Goal: Task Accomplishment & Management: Use online tool/utility

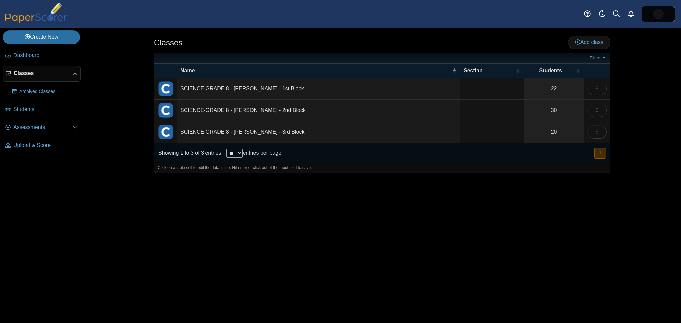
click at [255, 88] on td "SCIENCE-GRADE 8 - McNair - 1st Block" at bounding box center [318, 89] width 283 height 22
click at [606, 88] on button "button" at bounding box center [596, 88] width 19 height 13
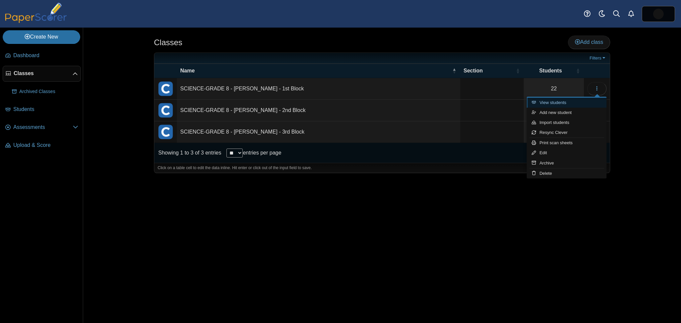
click at [559, 99] on link "View students" at bounding box center [567, 103] width 80 height 10
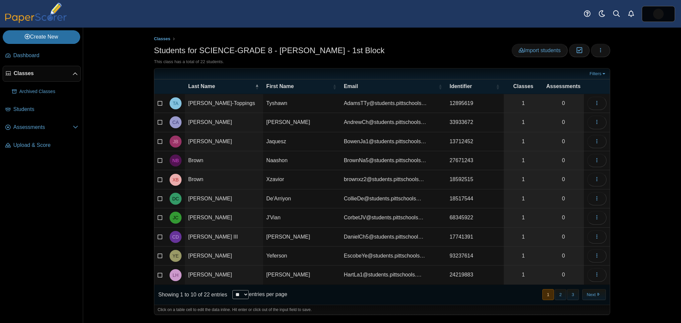
click at [249, 290] on select "** ** ** ***" at bounding box center [240, 294] width 16 height 9
select select "***"
click at [232, 290] on select "** ** ** ***" at bounding box center [240, 294] width 16 height 9
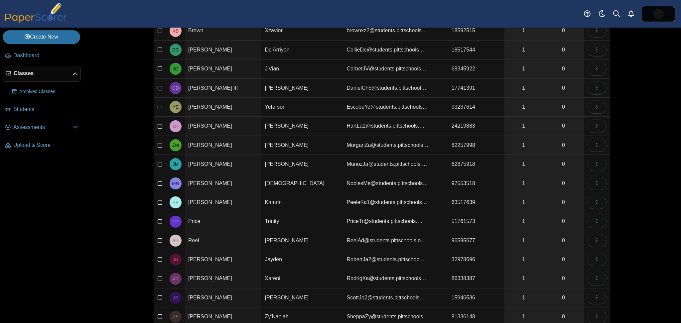
scroll to position [216, 0]
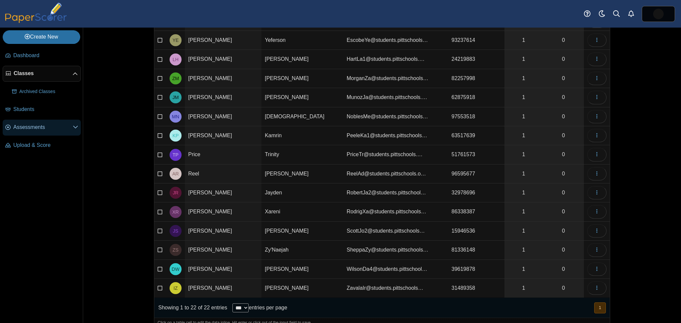
click at [24, 128] on span "Assessments" at bounding box center [43, 127] width 60 height 7
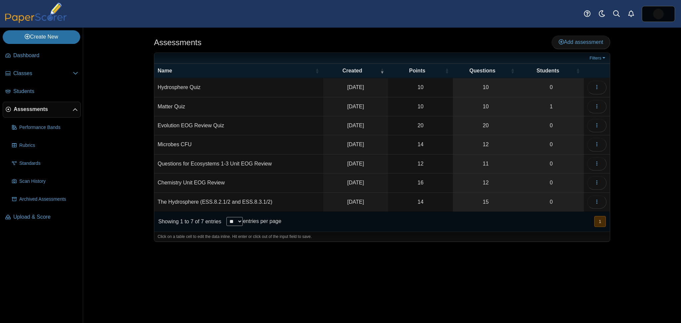
click at [174, 106] on td "Matter Quiz" at bounding box center [238, 106] width 169 height 19
click at [553, 100] on link "1" at bounding box center [551, 106] width 66 height 19
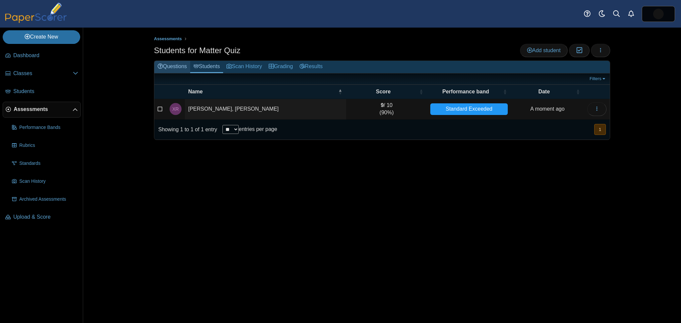
click at [183, 66] on link "Questions" at bounding box center [172, 67] width 36 height 12
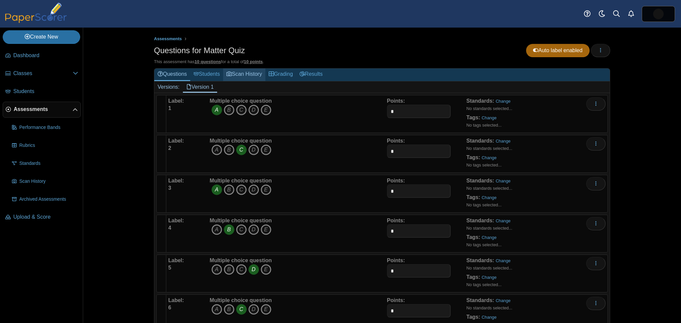
click at [234, 72] on link "Scan History" at bounding box center [244, 74] width 42 height 12
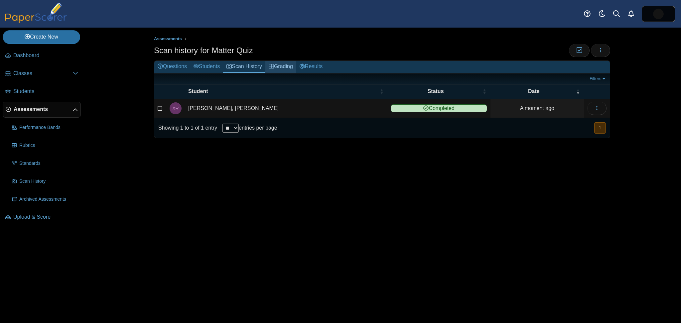
click at [281, 64] on link "Grading" at bounding box center [280, 67] width 31 height 12
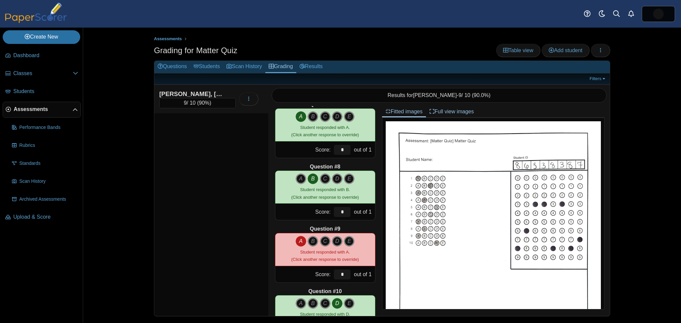
scroll to position [426, 0]
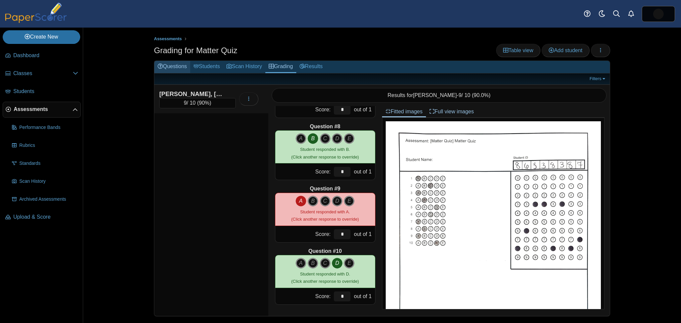
click at [173, 64] on link "Questions" at bounding box center [172, 67] width 36 height 12
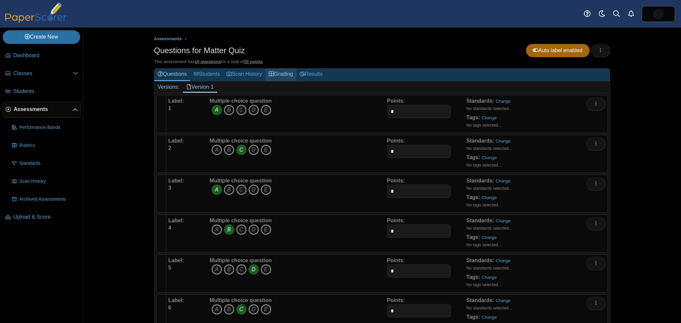
click at [275, 74] on link "Grading" at bounding box center [280, 74] width 31 height 12
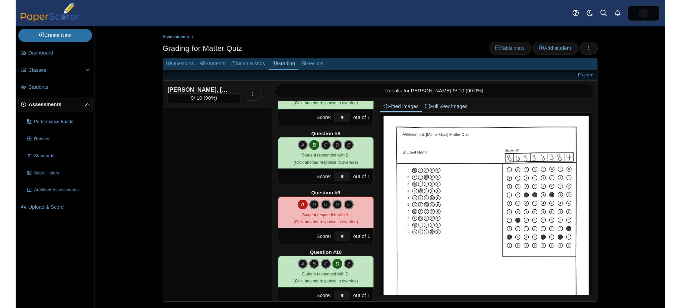
scroll to position [426, 0]
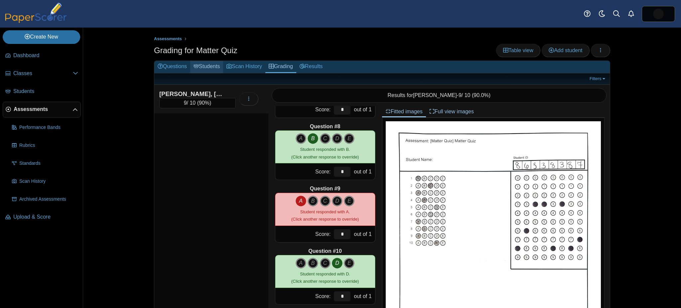
click at [206, 68] on link "Students" at bounding box center [206, 67] width 33 height 12
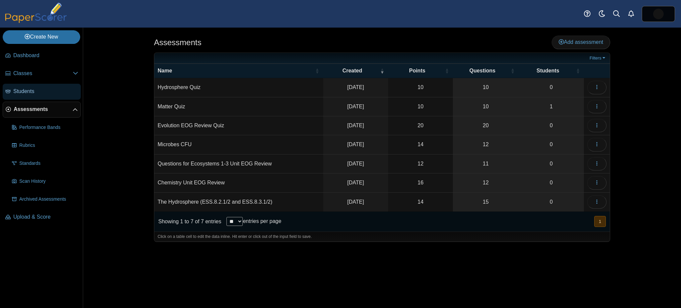
click at [24, 85] on link "Students" at bounding box center [42, 92] width 78 height 16
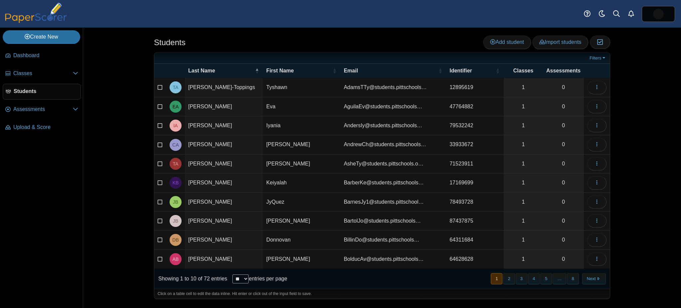
click at [237, 275] on select "** ** ** ***" at bounding box center [240, 279] width 16 height 9
select select "***"
click at [232, 275] on select "** ** ** ***" at bounding box center [240, 279] width 16 height 9
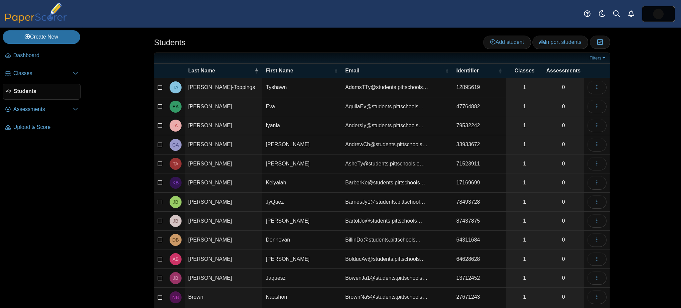
click at [43, 88] on span "Students" at bounding box center [46, 91] width 64 height 7
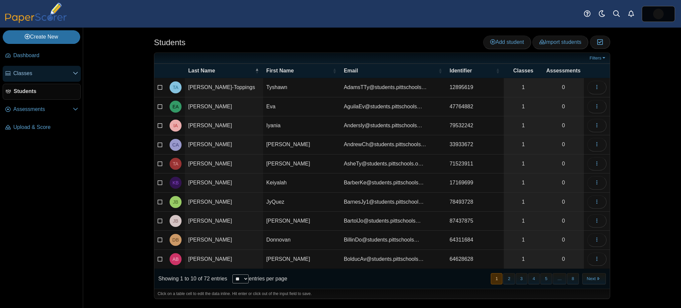
click at [23, 74] on span "Classes" at bounding box center [43, 73] width 60 height 7
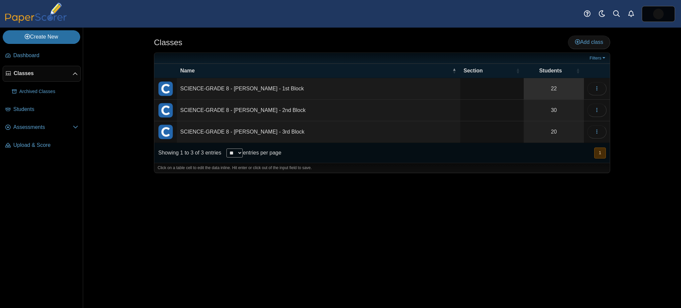
click at [554, 87] on link "22" at bounding box center [554, 88] width 60 height 21
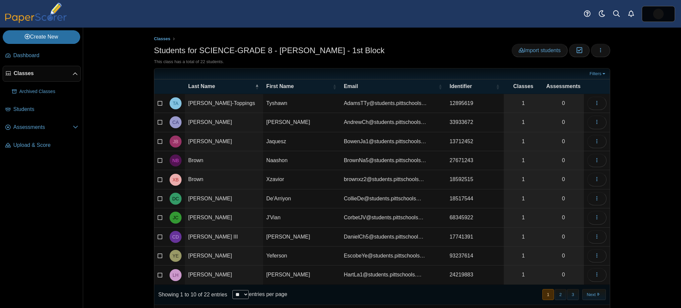
click at [243, 294] on select "** ** ** ***" at bounding box center [240, 294] width 16 height 9
select select "***"
click at [232, 290] on select "** ** ** ***" at bounding box center [240, 294] width 16 height 9
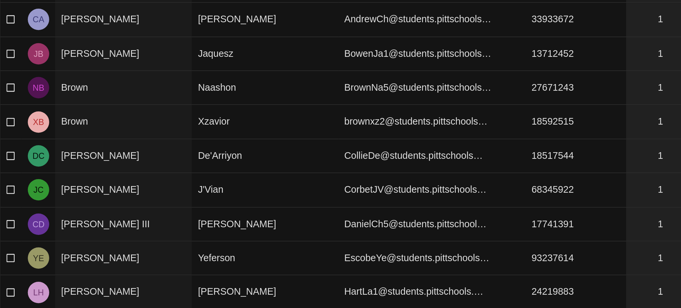
scroll to position [14, 0]
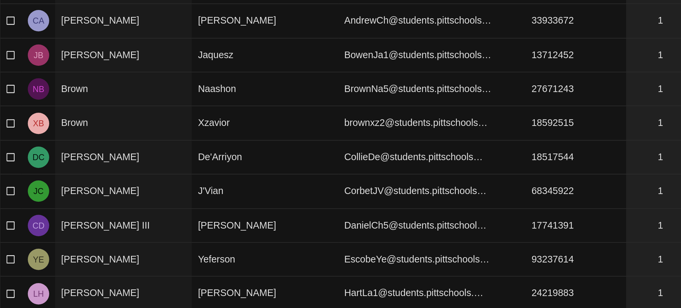
click at [439, 224] on td "DanielCh5@students.pittschool…" at bounding box center [395, 223] width 105 height 19
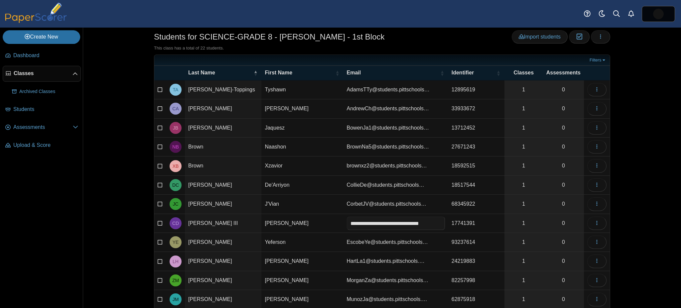
click at [18, 73] on span "Classes" at bounding box center [43, 73] width 59 height 7
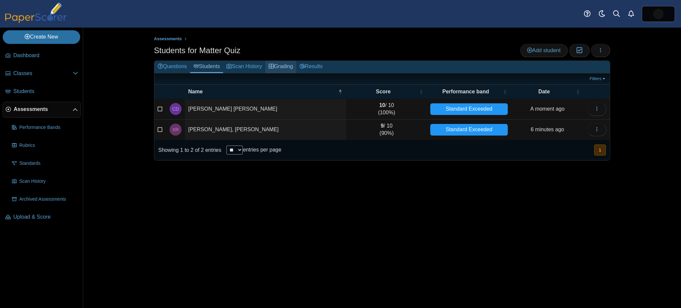
click at [278, 67] on link "Grading" at bounding box center [280, 67] width 31 height 12
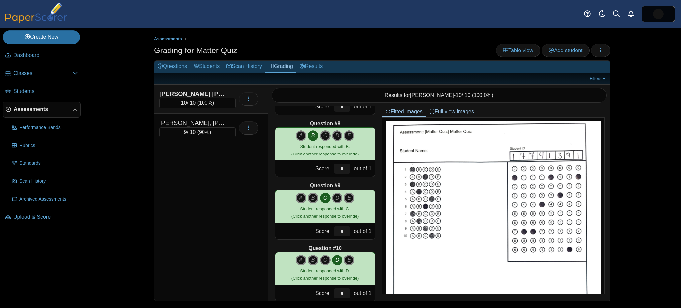
scroll to position [441, 0]
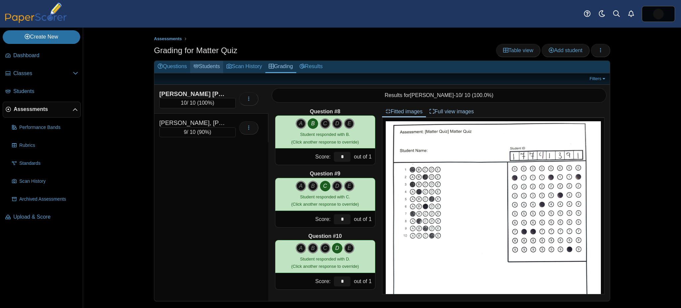
click at [204, 64] on link "Students" at bounding box center [206, 67] width 33 height 12
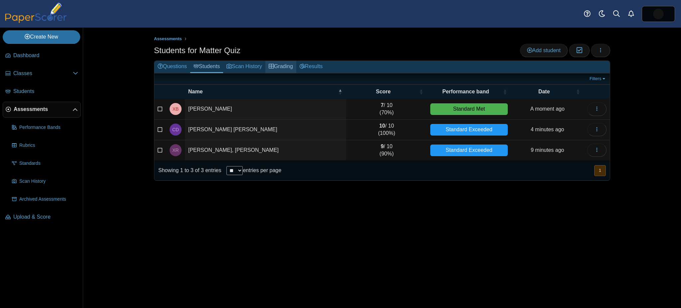
click at [283, 62] on link "Grading" at bounding box center [280, 67] width 31 height 12
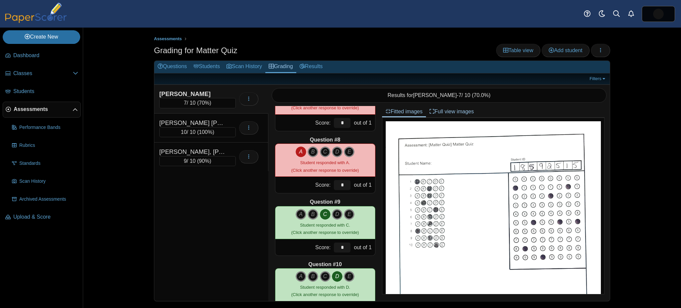
scroll to position [441, 0]
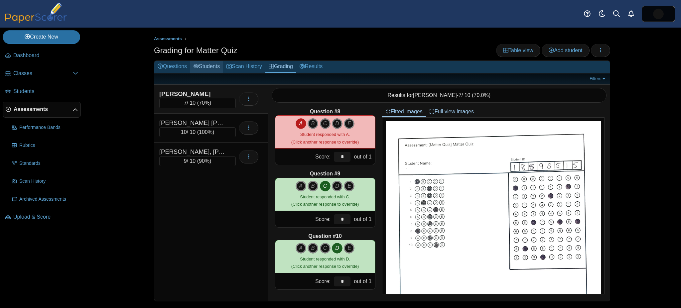
click at [199, 66] on use at bounding box center [196, 66] width 5 height 4
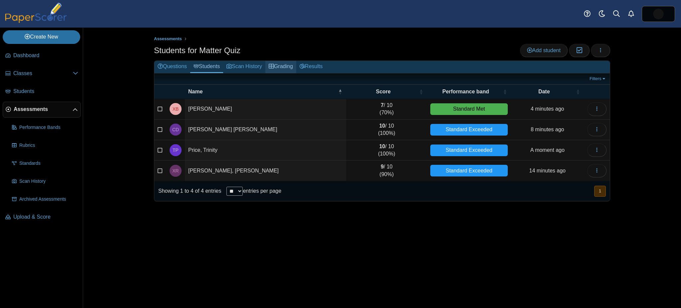
click at [283, 65] on link "Grading" at bounding box center [280, 67] width 31 height 12
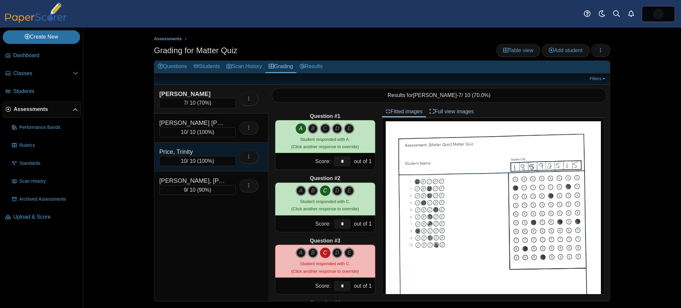
click at [182, 156] on div "10 / 10 ( 100% )" at bounding box center [197, 161] width 76 height 10
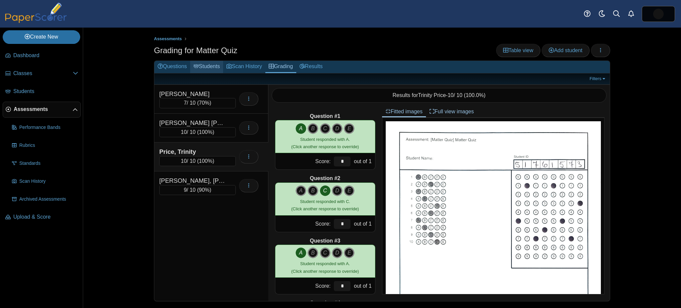
click at [203, 67] on link "Students" at bounding box center [206, 67] width 33 height 12
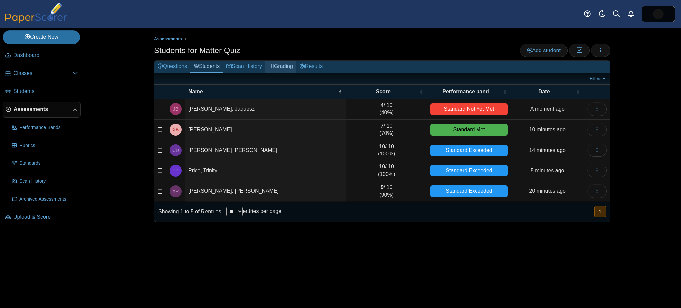
click at [281, 67] on link "Grading" at bounding box center [280, 67] width 31 height 12
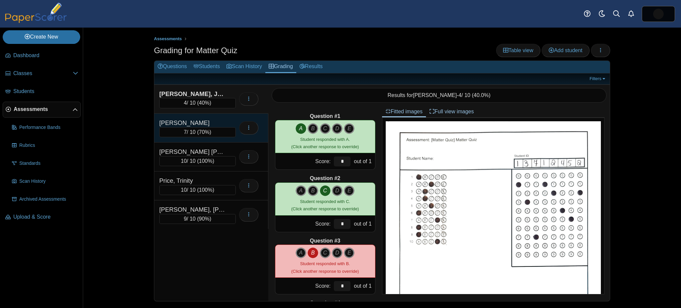
click at [165, 128] on div "7 / 10 ( 70% )" at bounding box center [197, 132] width 76 height 10
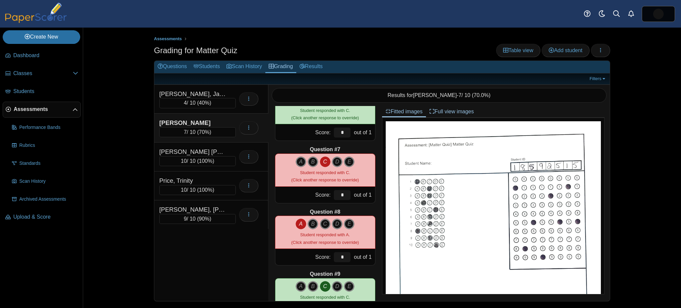
scroll to position [341, 0]
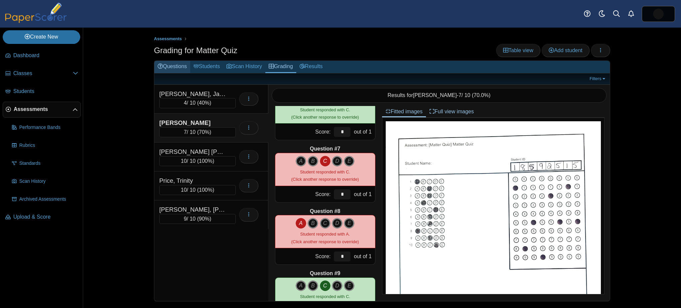
click at [183, 68] on link "Questions" at bounding box center [172, 67] width 36 height 12
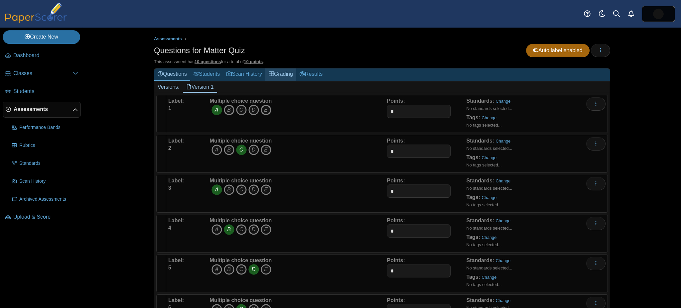
click at [276, 68] on link "Grading" at bounding box center [280, 74] width 31 height 12
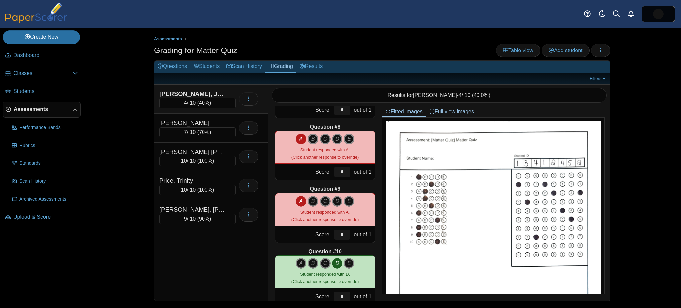
scroll to position [441, 0]
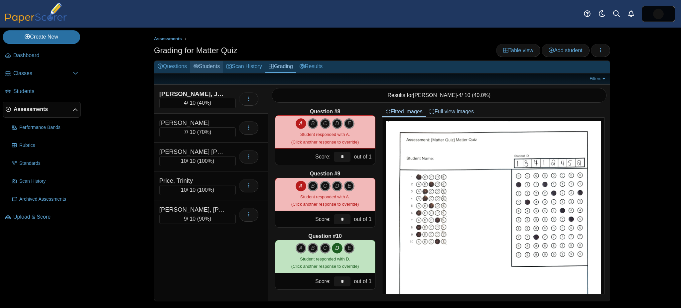
click at [195, 67] on icon at bounding box center [196, 66] width 5 height 5
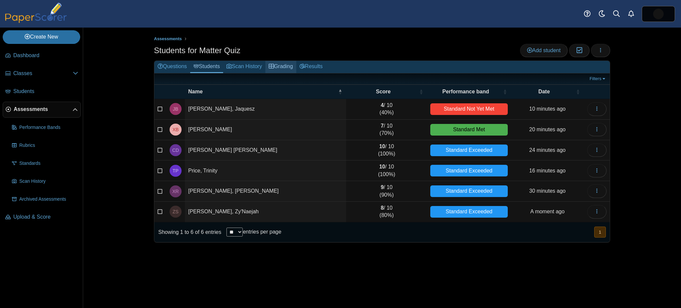
click at [276, 63] on link "Grading" at bounding box center [280, 67] width 31 height 12
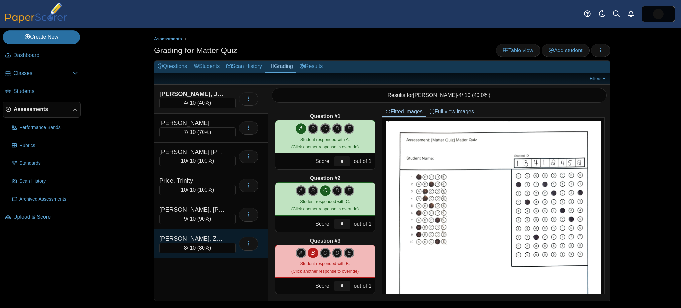
click at [198, 234] on div "[PERSON_NAME], Zy'Naejah" at bounding box center [192, 238] width 67 height 9
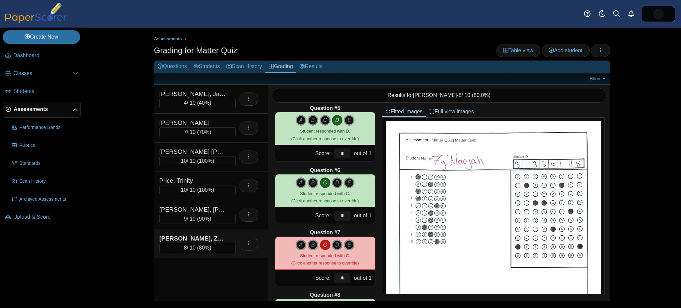
scroll to position [258, 0]
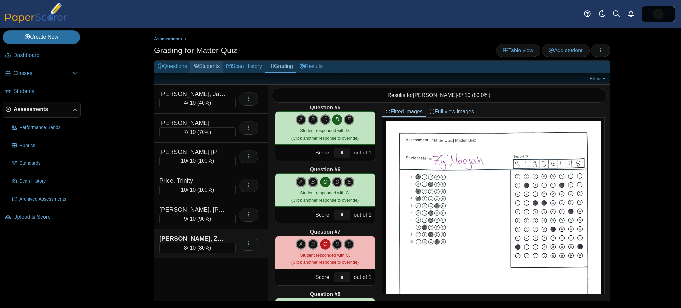
click at [210, 64] on link "Students" at bounding box center [206, 67] width 33 height 12
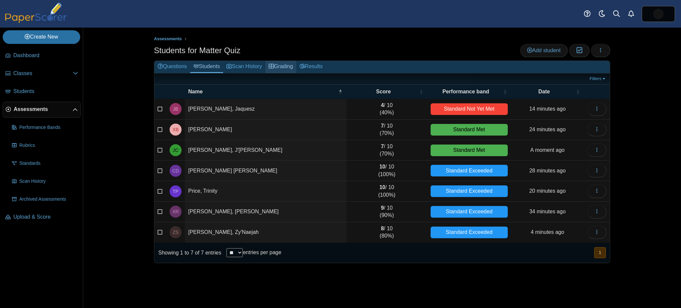
click at [283, 63] on link "Grading" at bounding box center [280, 67] width 31 height 12
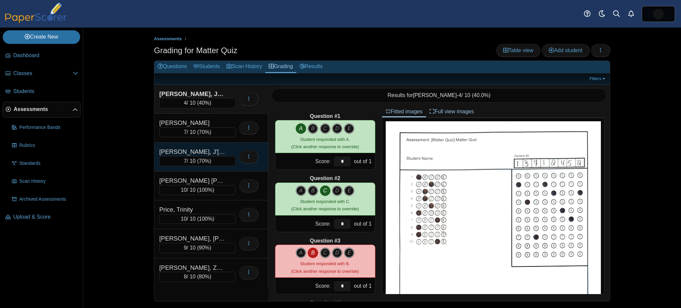
click at [216, 152] on div "[PERSON_NAME], J'[PERSON_NAME]" at bounding box center [192, 152] width 67 height 9
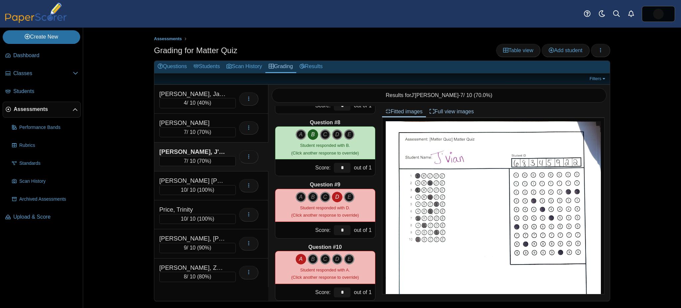
scroll to position [430, 0]
click at [202, 65] on link "Students" at bounding box center [206, 67] width 33 height 12
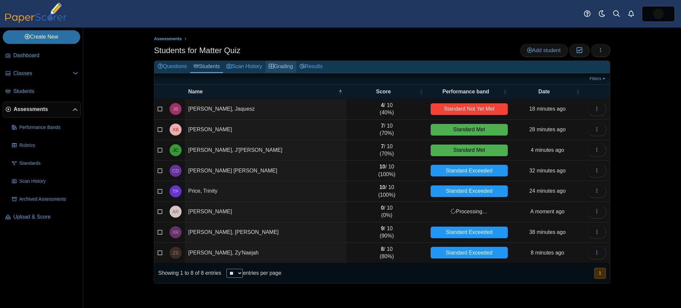
click at [283, 63] on link "Grading" at bounding box center [280, 67] width 31 height 12
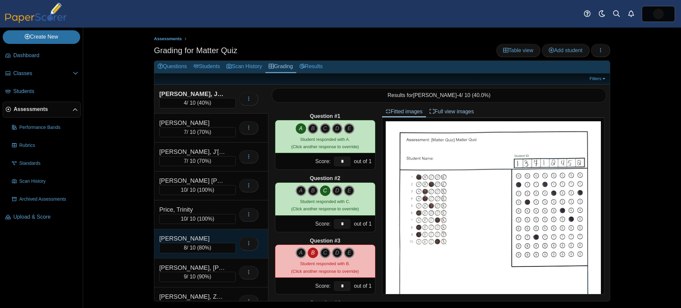
click at [207, 234] on div "[PERSON_NAME]" at bounding box center [192, 238] width 67 height 9
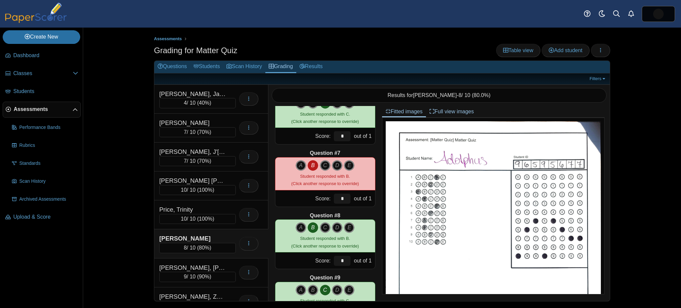
scroll to position [337, 0]
click at [199, 62] on link "Students" at bounding box center [206, 67] width 33 height 12
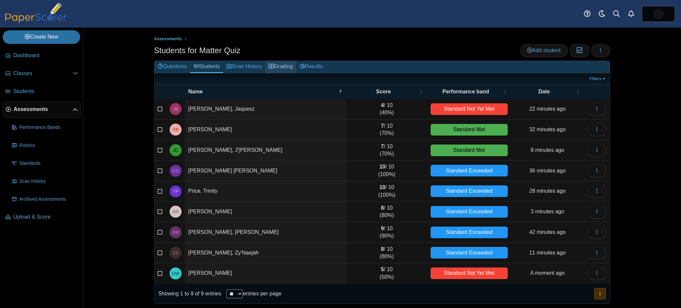
click at [285, 63] on link "Grading" at bounding box center [280, 67] width 31 height 12
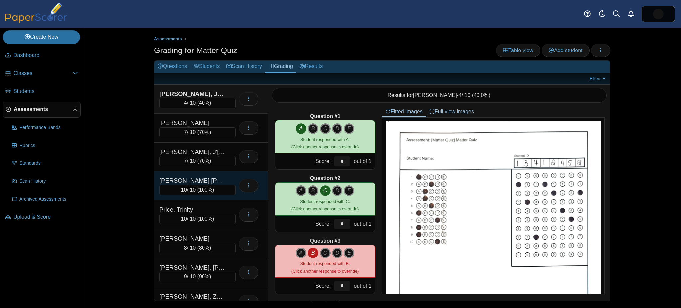
scroll to position [40, 0]
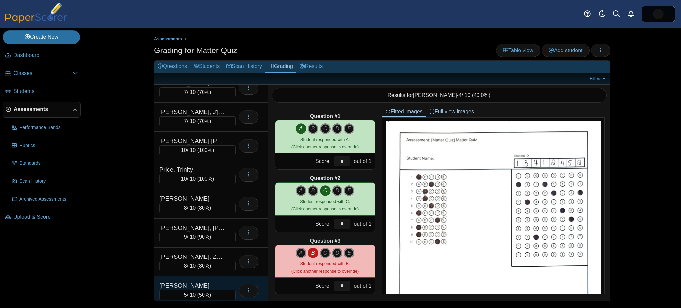
click at [220, 290] on div "5 / 10 ( 50% )" at bounding box center [197, 295] width 76 height 10
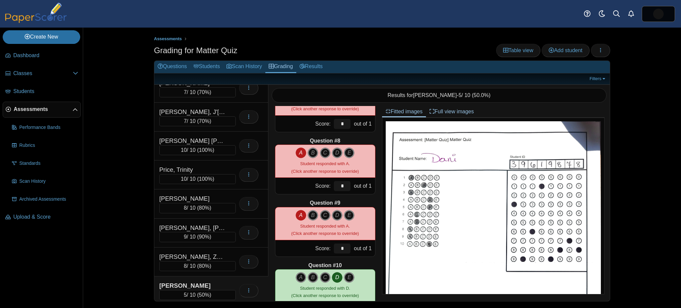
scroll to position [412, 0]
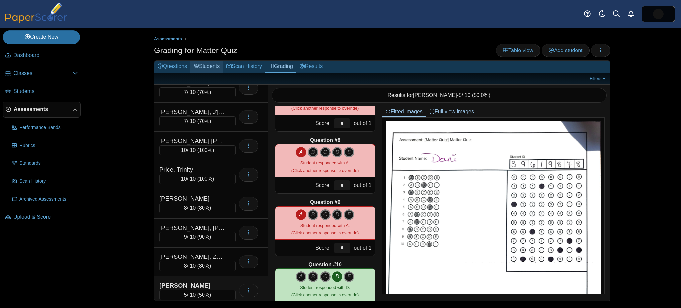
click at [208, 68] on link "Students" at bounding box center [206, 67] width 33 height 12
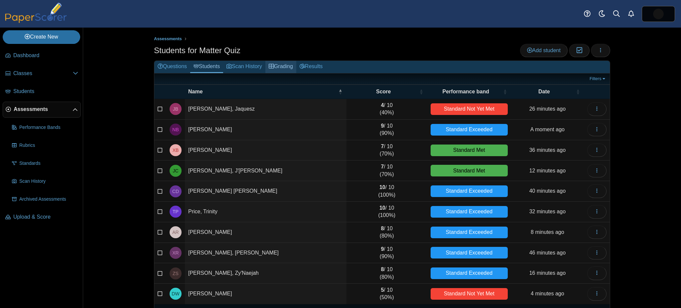
click at [277, 65] on link "Grading" at bounding box center [280, 67] width 31 height 12
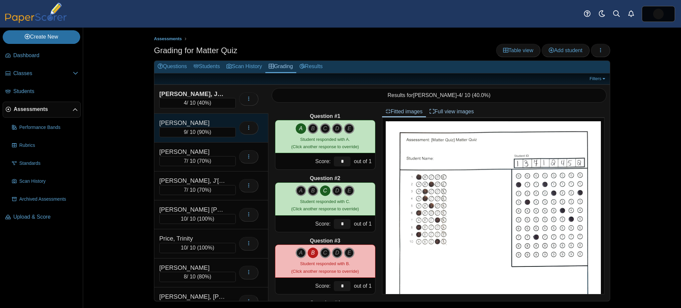
click at [206, 130] on span "90%" at bounding box center [204, 132] width 11 height 6
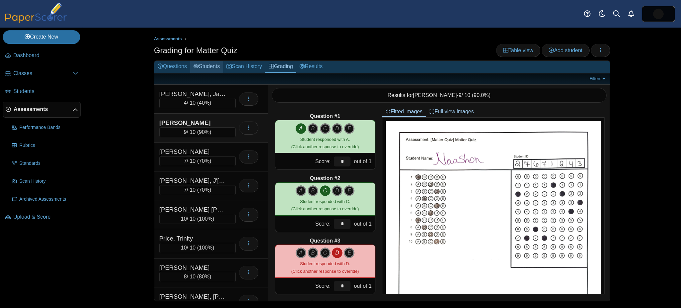
click at [202, 67] on link "Students" at bounding box center [206, 67] width 33 height 12
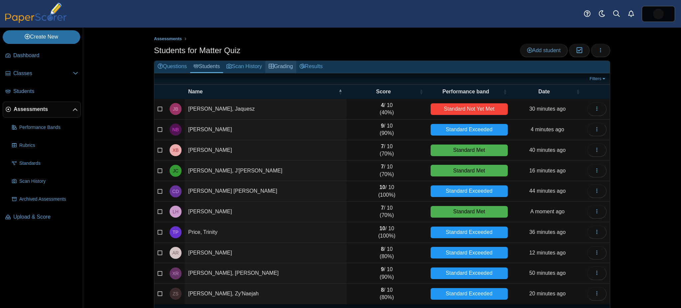
click at [278, 65] on link "Grading" at bounding box center [280, 67] width 31 height 12
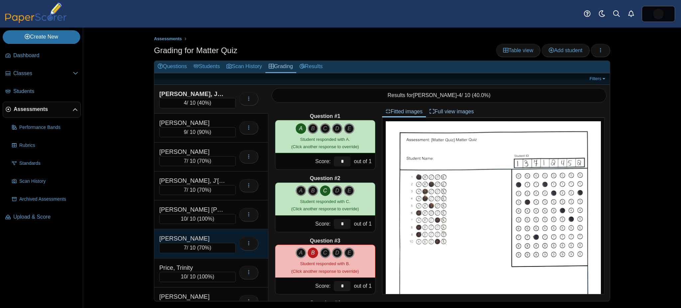
click at [197, 243] on div "7 / 10 ( 70% )" at bounding box center [197, 248] width 76 height 10
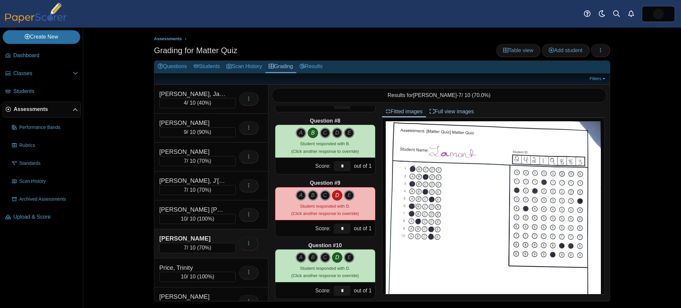
scroll to position [433, 0]
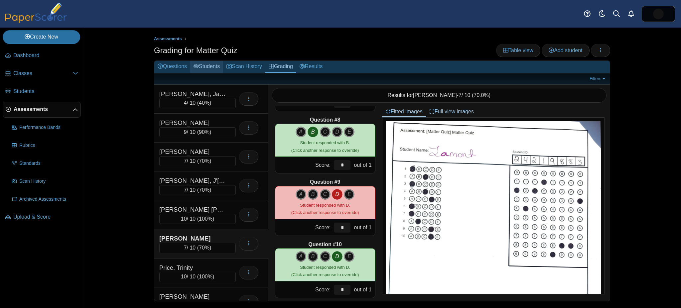
click at [211, 69] on link "Students" at bounding box center [206, 67] width 33 height 12
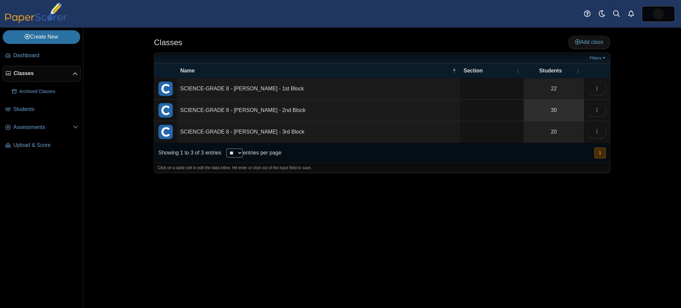
click at [557, 107] on link "30" at bounding box center [554, 110] width 60 height 21
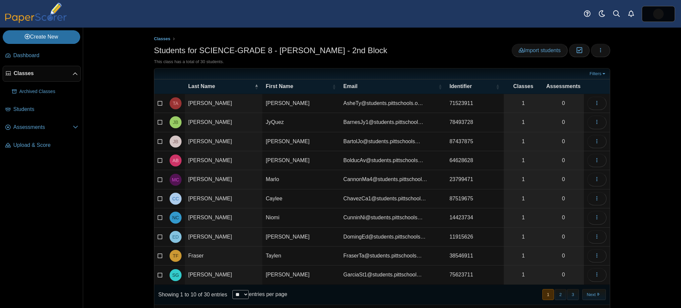
click at [244, 290] on select "** ** ** ***" at bounding box center [240, 294] width 16 height 9
select select "***"
click at [232, 290] on select "** ** ** ***" at bounding box center [240, 294] width 16 height 9
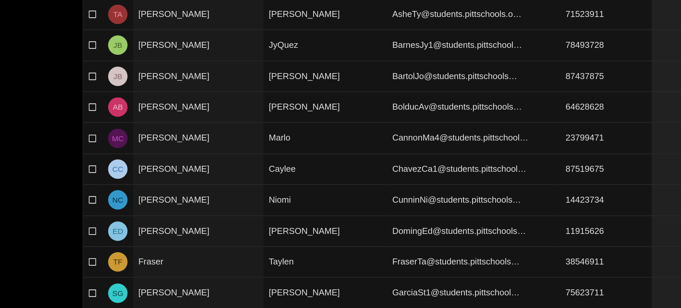
scroll to position [16, 0]
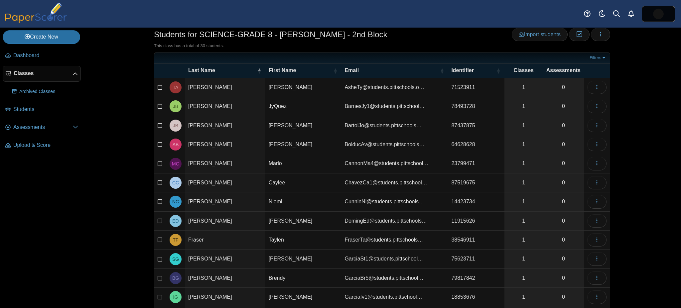
click at [22, 68] on link "Classes" at bounding box center [42, 74] width 78 height 16
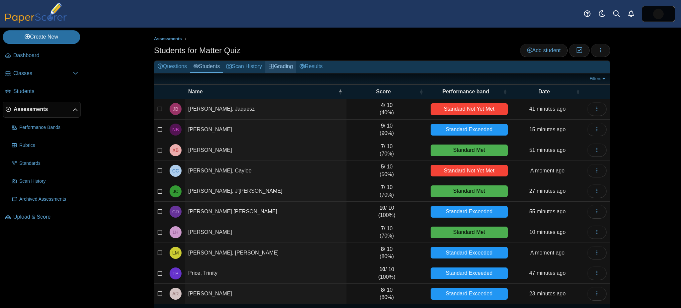
click at [282, 63] on link "Grading" at bounding box center [280, 67] width 31 height 12
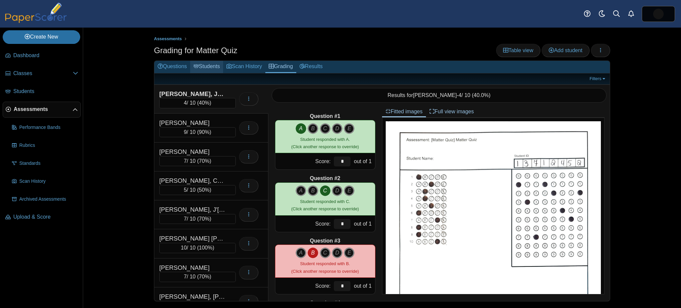
click at [199, 66] on use at bounding box center [196, 66] width 5 height 4
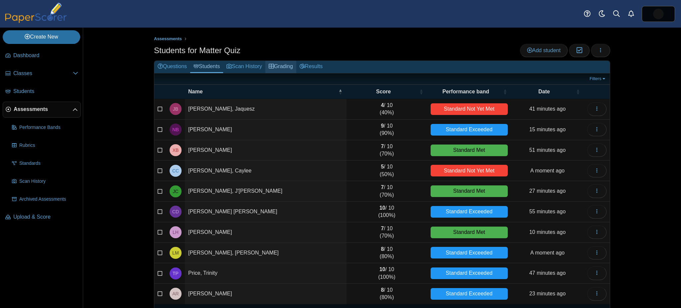
click at [276, 68] on link "Grading" at bounding box center [280, 67] width 31 height 12
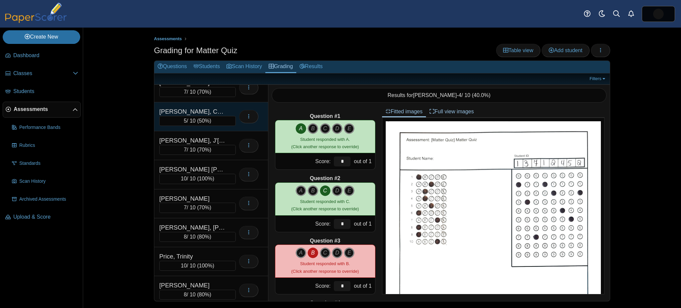
scroll to position [69, 0]
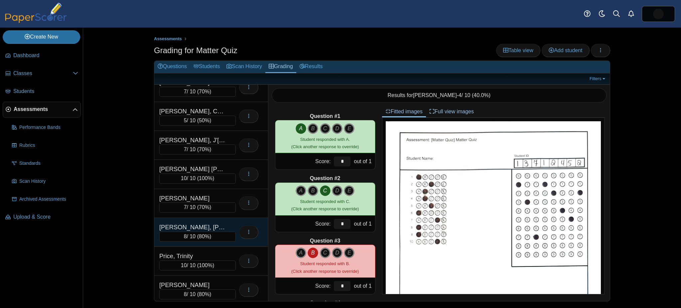
click at [200, 232] on div "8 / 10 ( 80% )" at bounding box center [197, 237] width 76 height 10
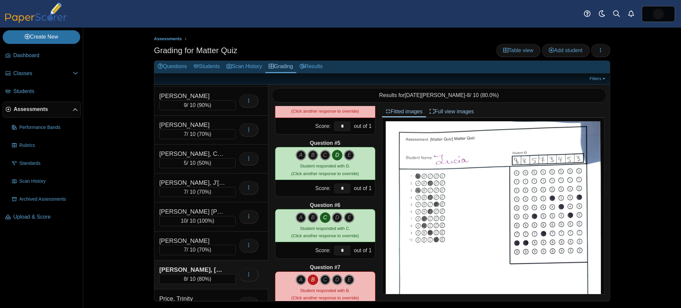
scroll to position [24, 0]
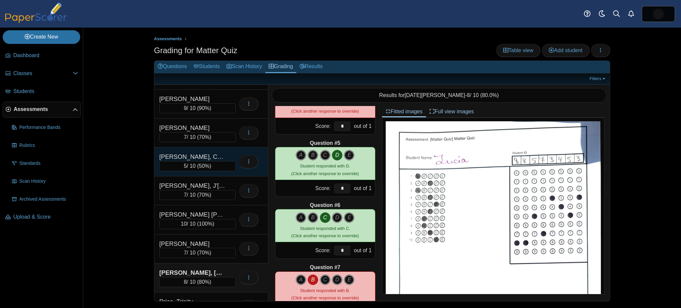
click at [217, 153] on div "[PERSON_NAME], Caylee" at bounding box center [192, 157] width 67 height 9
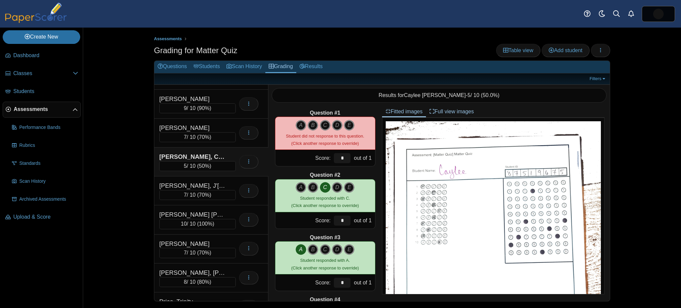
scroll to position [0, 0]
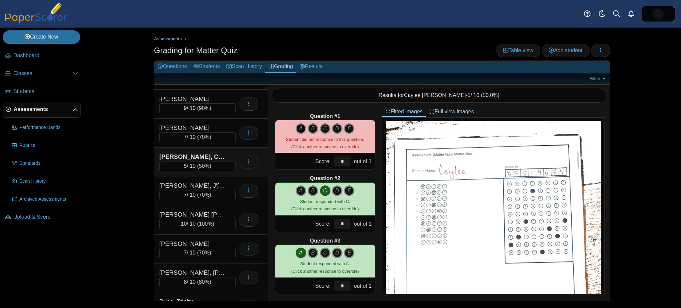
click at [297, 129] on icon "A" at bounding box center [301, 128] width 11 height 11
type input "*"
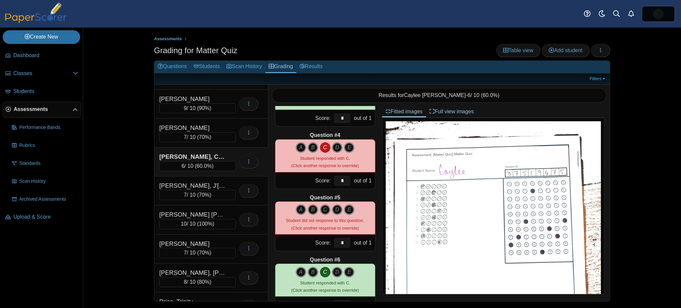
scroll to position [168, 0]
click at [333, 210] on icon "D" at bounding box center [337, 209] width 11 height 11
type input "*"
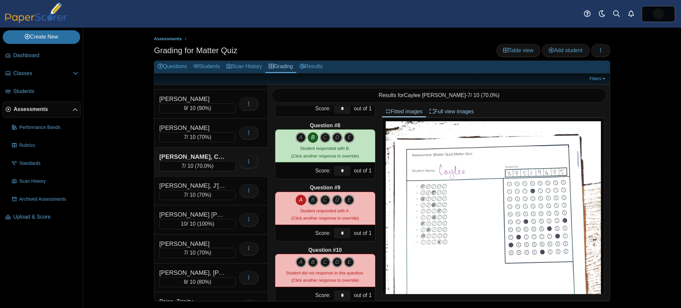
scroll to position [441, 0]
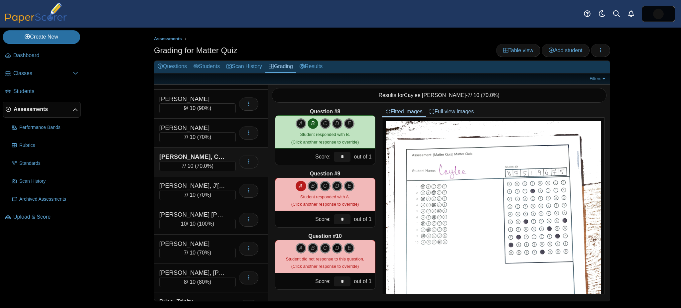
click at [334, 252] on icon "D" at bounding box center [337, 248] width 11 height 11
type input "*"
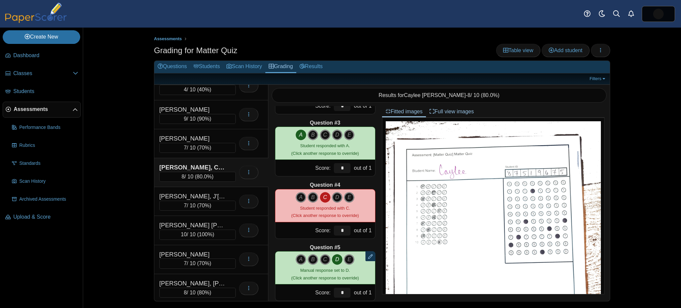
scroll to position [0, 0]
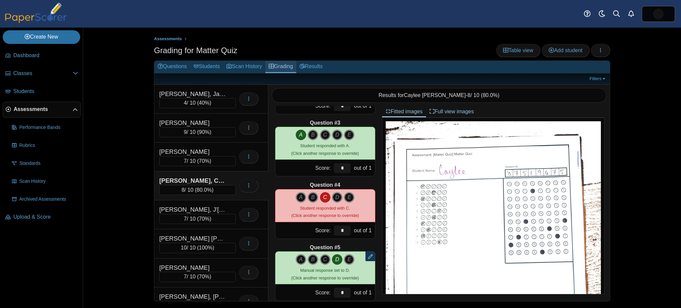
click at [274, 64] on icon at bounding box center [271, 66] width 5 height 5
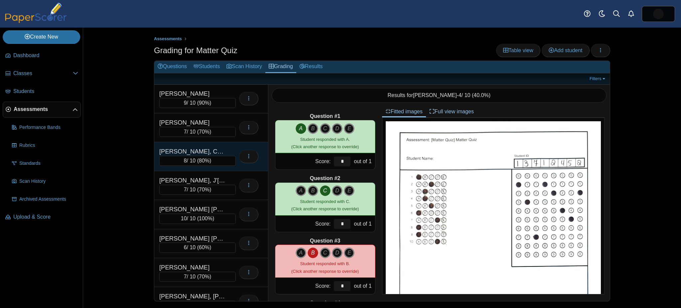
scroll to position [30, 0]
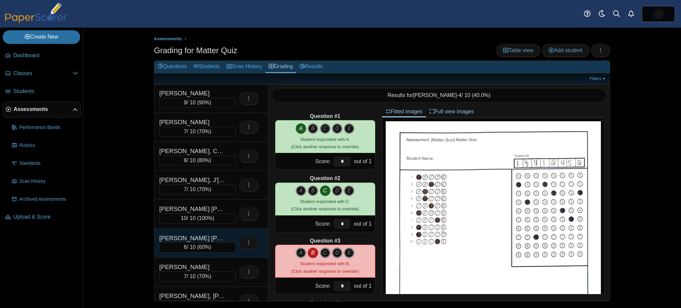
click at [218, 234] on div "[PERSON_NAME] [PERSON_NAME]" at bounding box center [192, 238] width 67 height 9
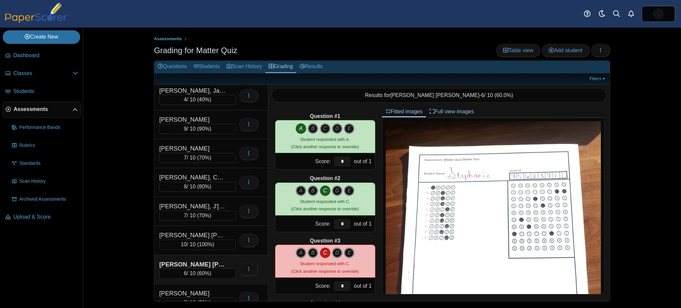
scroll to position [0, 0]
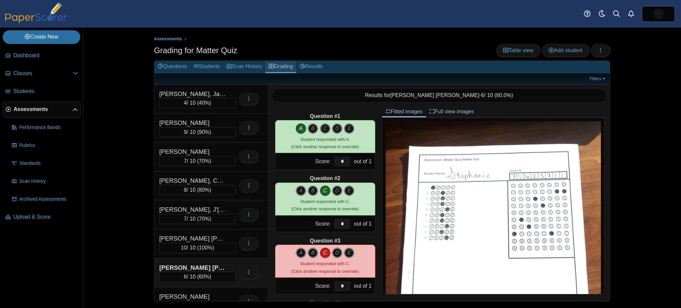
click at [278, 65] on link "Grading" at bounding box center [280, 67] width 31 height 12
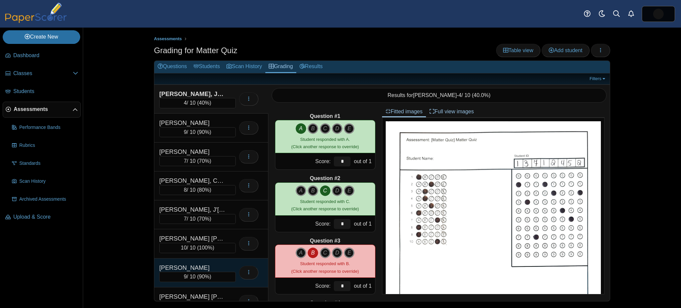
click at [208, 274] on span "90%" at bounding box center [204, 277] width 11 height 6
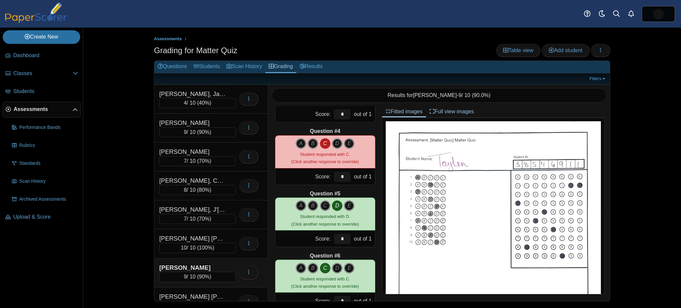
scroll to position [170, 0]
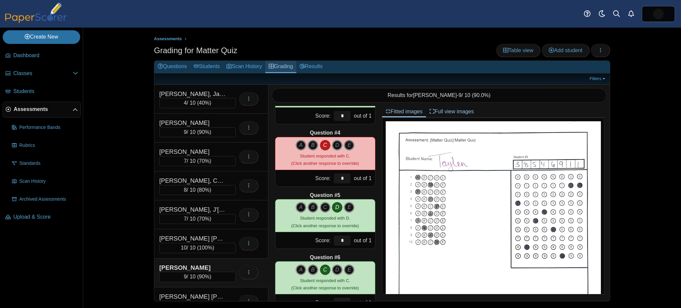
click at [272, 68] on icon at bounding box center [271, 66] width 5 height 5
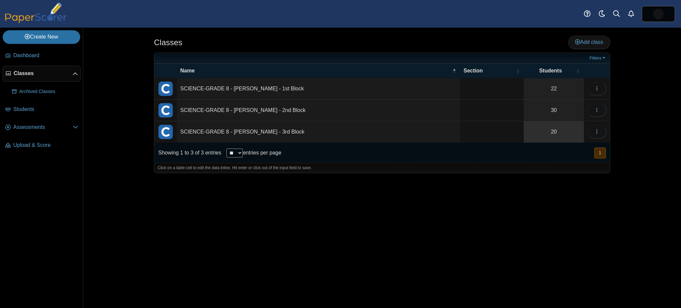
click at [538, 133] on link "20" at bounding box center [554, 131] width 60 height 21
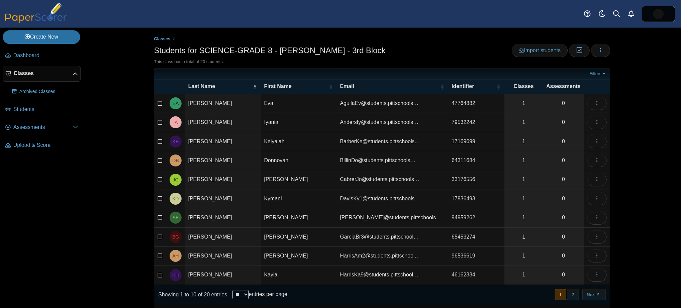
click at [241, 291] on select "** ** ** ***" at bounding box center [240, 294] width 16 height 9
select select "***"
click at [232, 290] on select "** ** ** ***" at bounding box center [240, 294] width 16 height 9
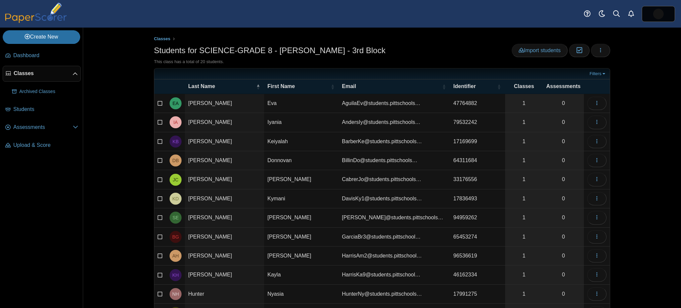
click at [36, 74] on span "Classes" at bounding box center [43, 73] width 59 height 7
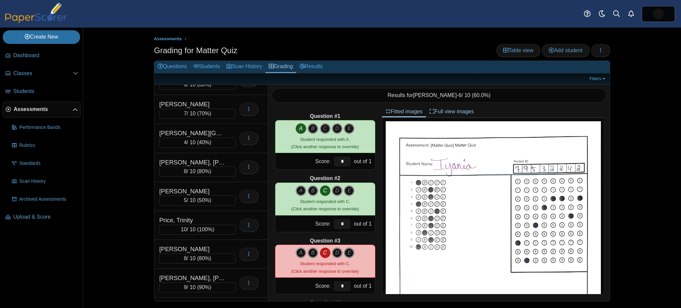
scroll to position [281, 0]
click at [213, 194] on div "5 / 10 ( 50% )" at bounding box center [197, 199] width 76 height 10
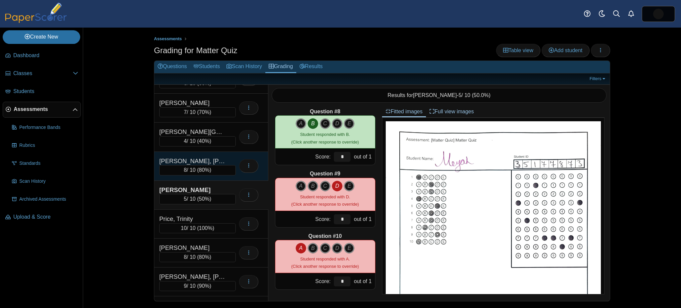
scroll to position [0, 0]
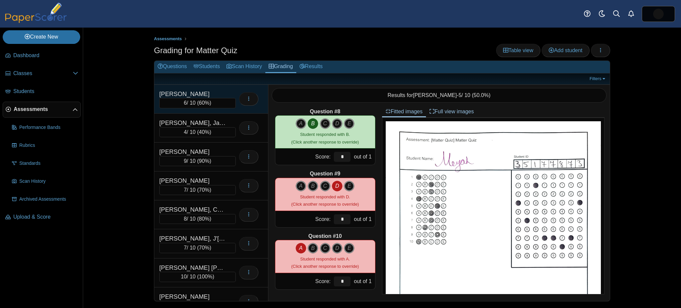
click at [182, 94] on div "Anderson, Iyania" at bounding box center [192, 94] width 67 height 9
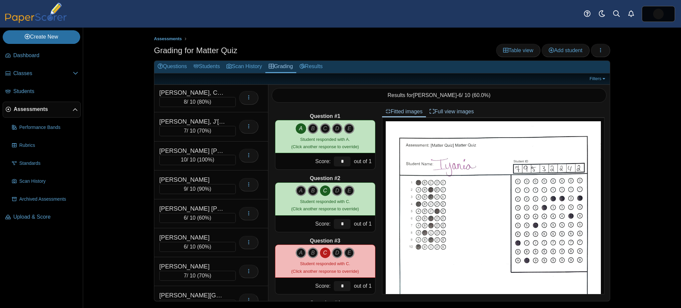
scroll to position [117, 0]
click at [196, 242] on div "6 / 10 ( 60% )" at bounding box center [197, 247] width 76 height 10
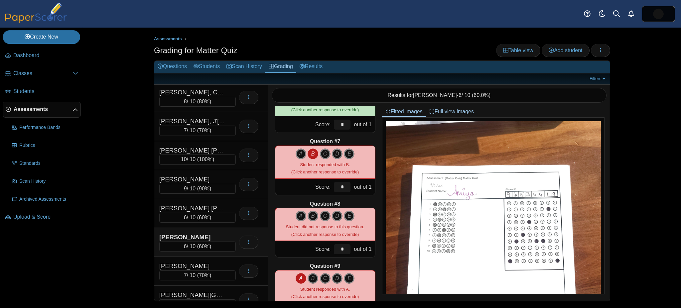
scroll to position [349, 0]
click at [310, 218] on icon "B" at bounding box center [313, 215] width 11 height 11
type input "*"
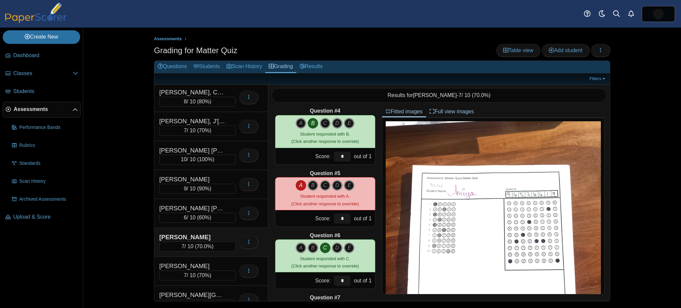
scroll to position [189, 0]
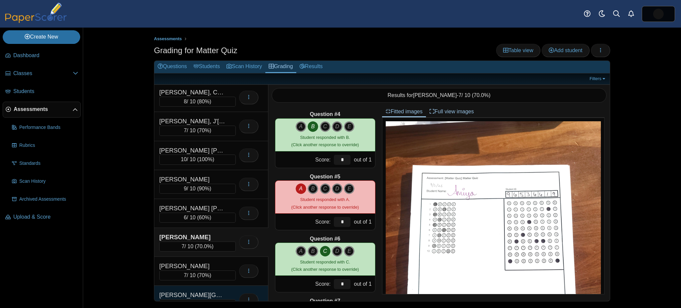
click at [216, 286] on div "Hunter, Nyasia 4 / 10 ( 40% ) Loading…" at bounding box center [211, 300] width 114 height 29
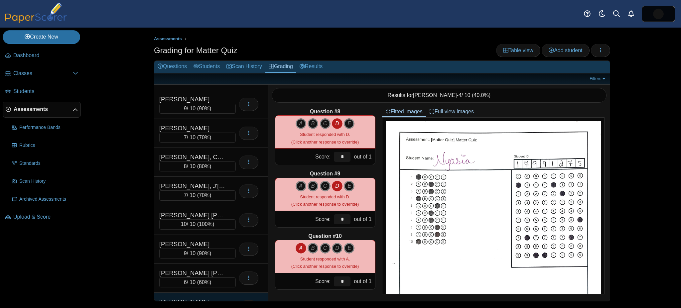
scroll to position [52, 0]
click at [285, 65] on link "Grading" at bounding box center [280, 67] width 31 height 12
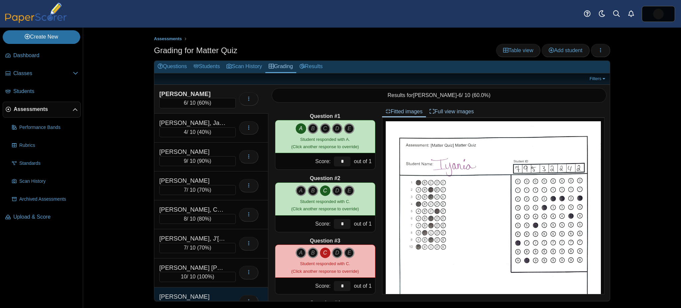
click at [194, 293] on div "Espinoza-Roman, Samantha" at bounding box center [192, 297] width 67 height 9
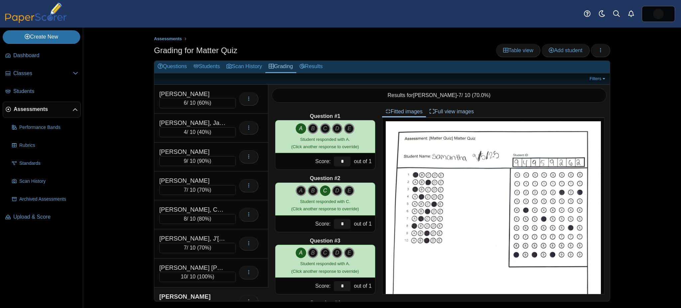
click at [302, 254] on icon "A" at bounding box center [301, 253] width 11 height 11
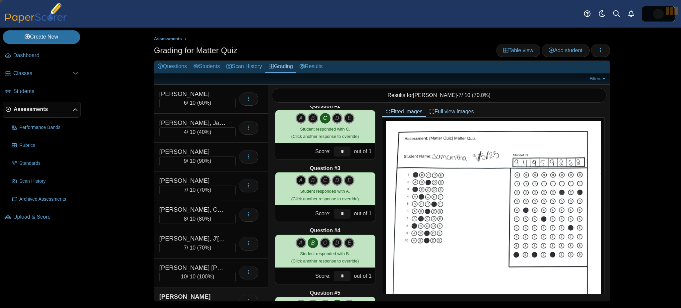
scroll to position [73, 0]
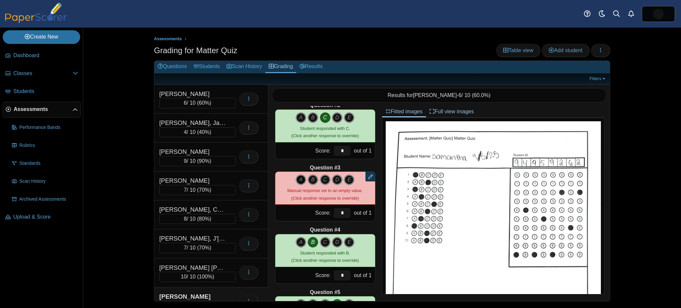
drag, startPoint x: 290, startPoint y: 176, endPoint x: 296, endPoint y: 177, distance: 5.7
click at [296, 177] on div "A B C D E" at bounding box center [324, 188] width 75 height 27
click at [296, 177] on icon "A" at bounding box center [301, 180] width 11 height 11
type input "*"
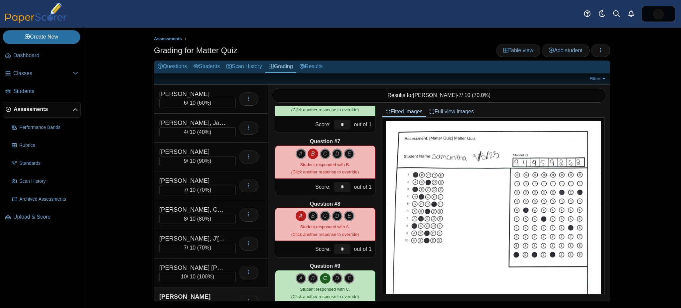
scroll to position [441, 0]
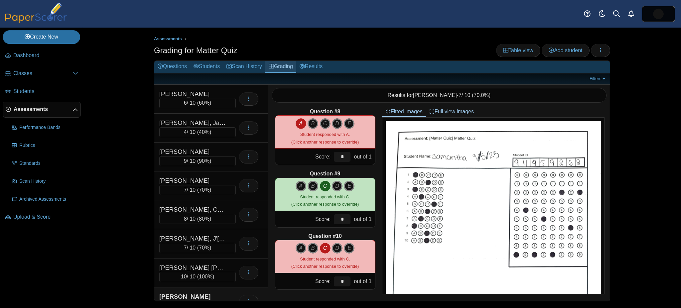
click at [285, 65] on link "Grading" at bounding box center [280, 67] width 31 height 12
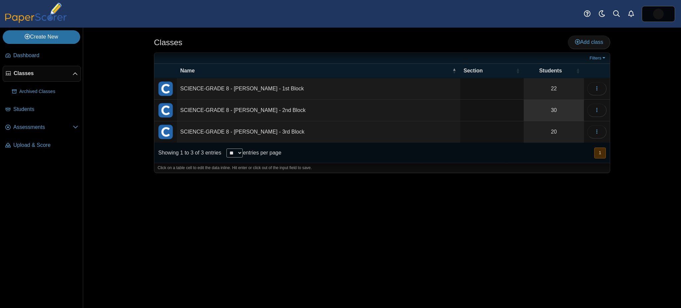
click at [545, 105] on link "30" at bounding box center [554, 110] width 60 height 21
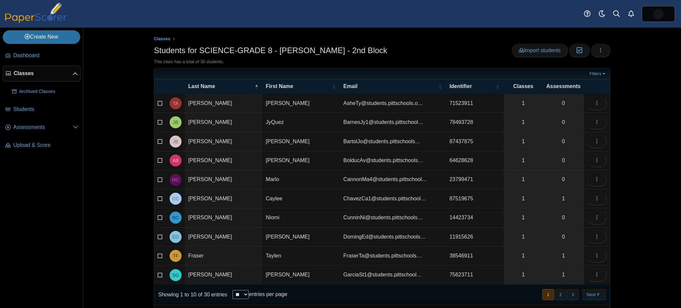
scroll to position [7, 0]
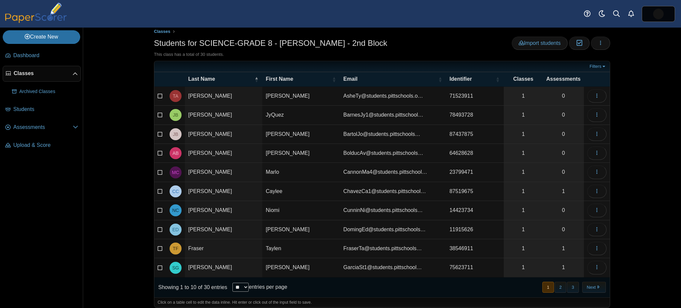
click at [237, 288] on div "Showing 1 to 10 of 30 entries ** ** ** *** entries per page" at bounding box center [220, 288] width 133 height 20
click at [238, 286] on select "** ** ** ***" at bounding box center [240, 287] width 16 height 9
select select "***"
click at [232, 283] on select "** ** ** ***" at bounding box center [240, 287] width 16 height 9
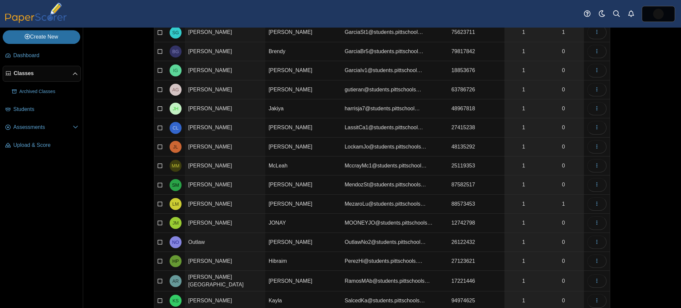
scroll to position [243, 0]
click at [24, 76] on span "Classes" at bounding box center [43, 73] width 59 height 7
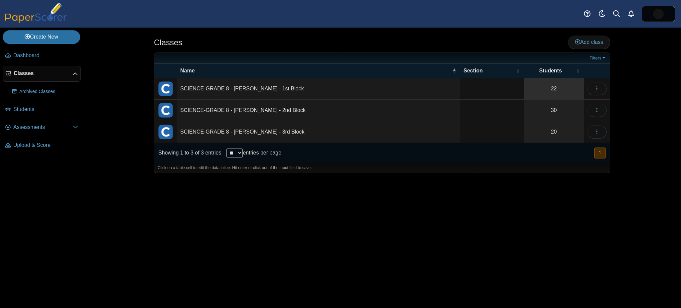
click at [538, 85] on link "22" at bounding box center [554, 88] width 60 height 21
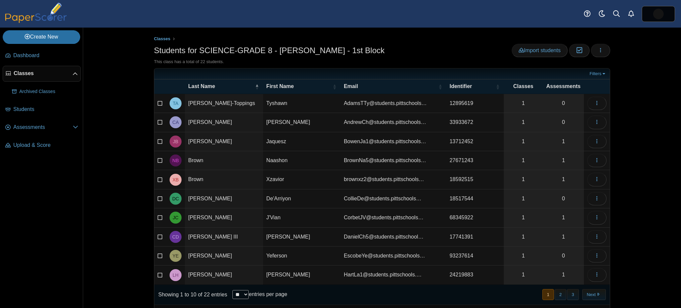
click at [244, 290] on select "** ** ** ***" at bounding box center [240, 294] width 16 height 9
select select "***"
click at [232, 290] on select "** ** ** ***" at bounding box center [240, 294] width 16 height 9
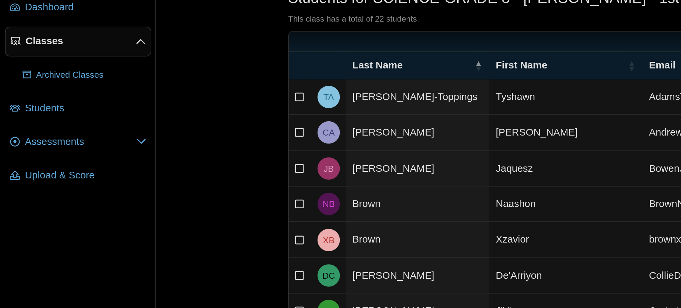
click at [22, 71] on span "Classes" at bounding box center [43, 73] width 59 height 7
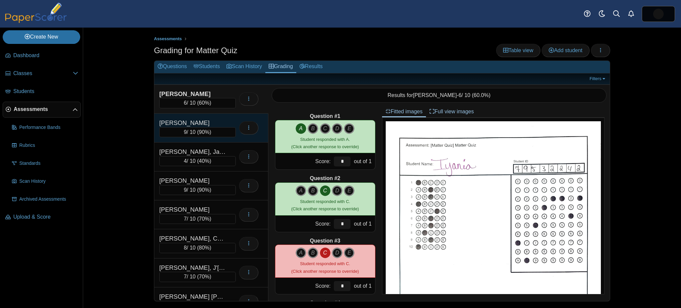
click at [207, 119] on div "[PERSON_NAME]" at bounding box center [192, 123] width 67 height 9
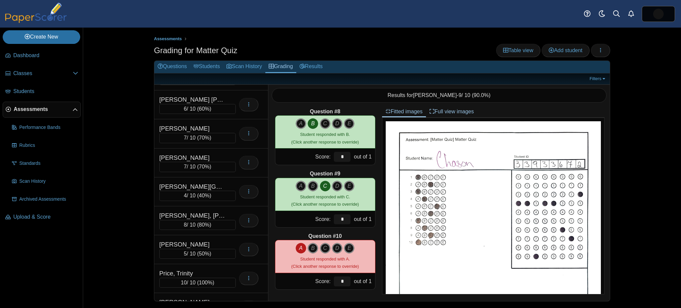
scroll to position [281, 0]
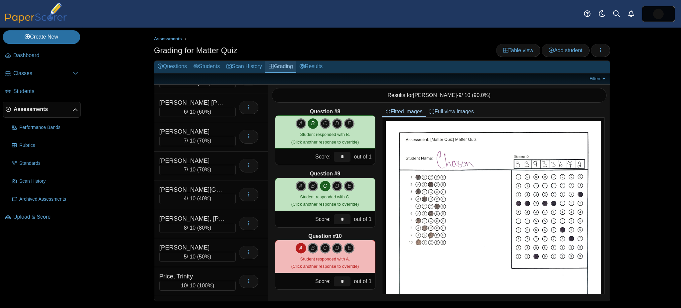
click at [274, 65] on icon at bounding box center [271, 66] width 5 height 5
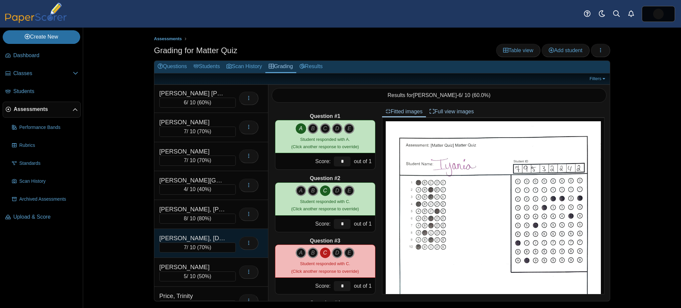
scroll to position [291, 0]
click at [222, 242] on div "7 / 10 ( 70% )" at bounding box center [197, 247] width 76 height 10
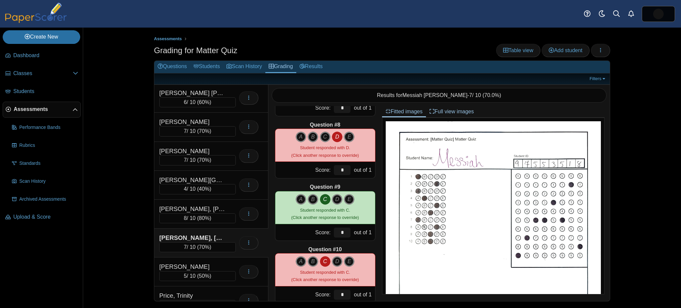
scroll to position [441, 0]
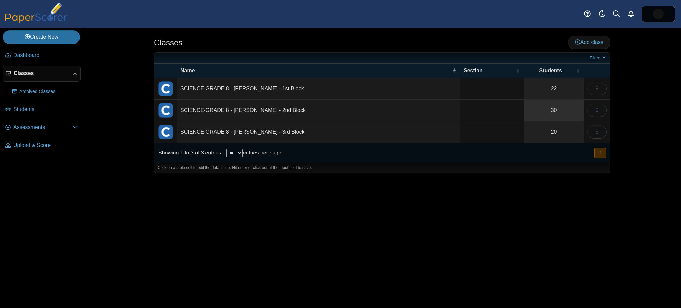
click at [558, 107] on link "30" at bounding box center [554, 110] width 60 height 21
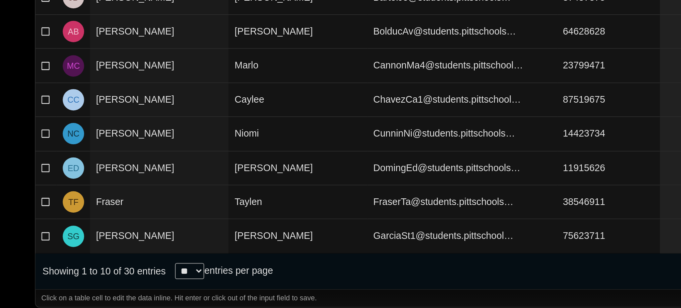
click at [243, 283] on select "** ** ** ***" at bounding box center [240, 287] width 16 height 9
select select "***"
click at [232, 283] on select "** ** ** ***" at bounding box center [240, 287] width 16 height 9
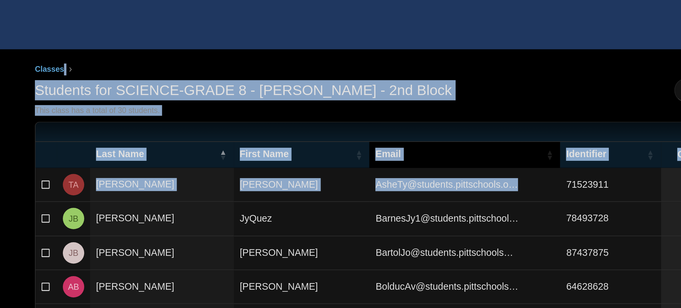
drag, startPoint x: 441, startPoint y: 102, endPoint x: 421, endPoint y: 33, distance: 72.0
